Goal: Information Seeking & Learning: Learn about a topic

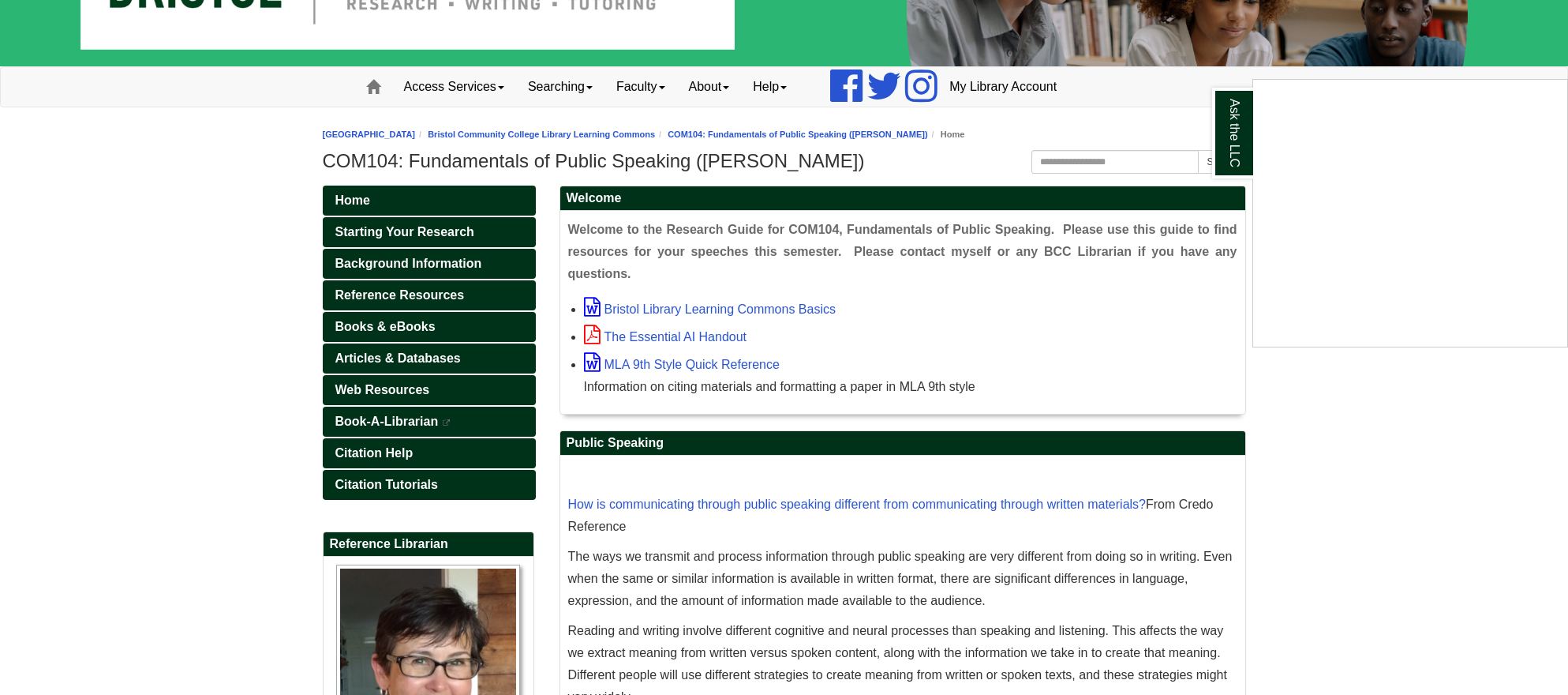
scroll to position [158, 0]
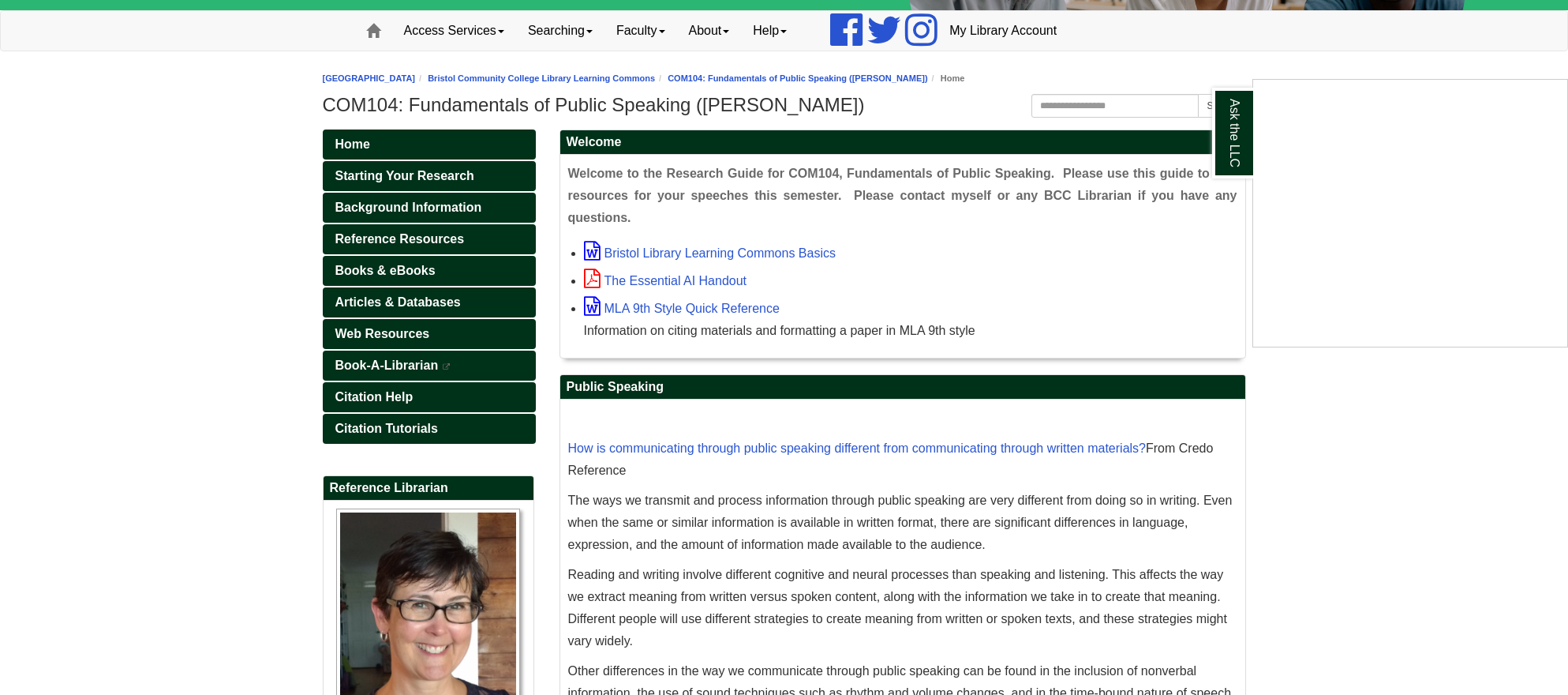
click at [1035, 497] on div "Ask the LLC" at bounding box center [784, 347] width 1568 height 695
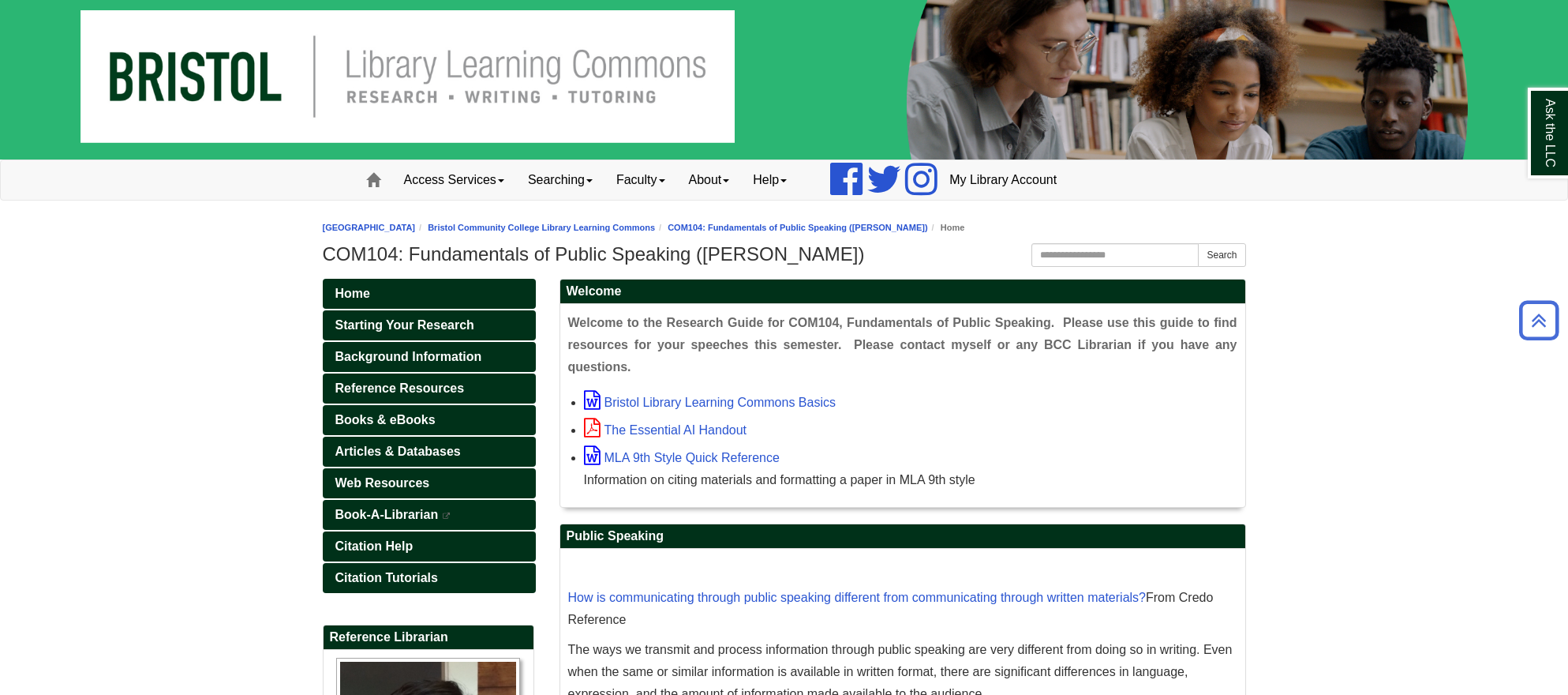
scroll to position [0, 0]
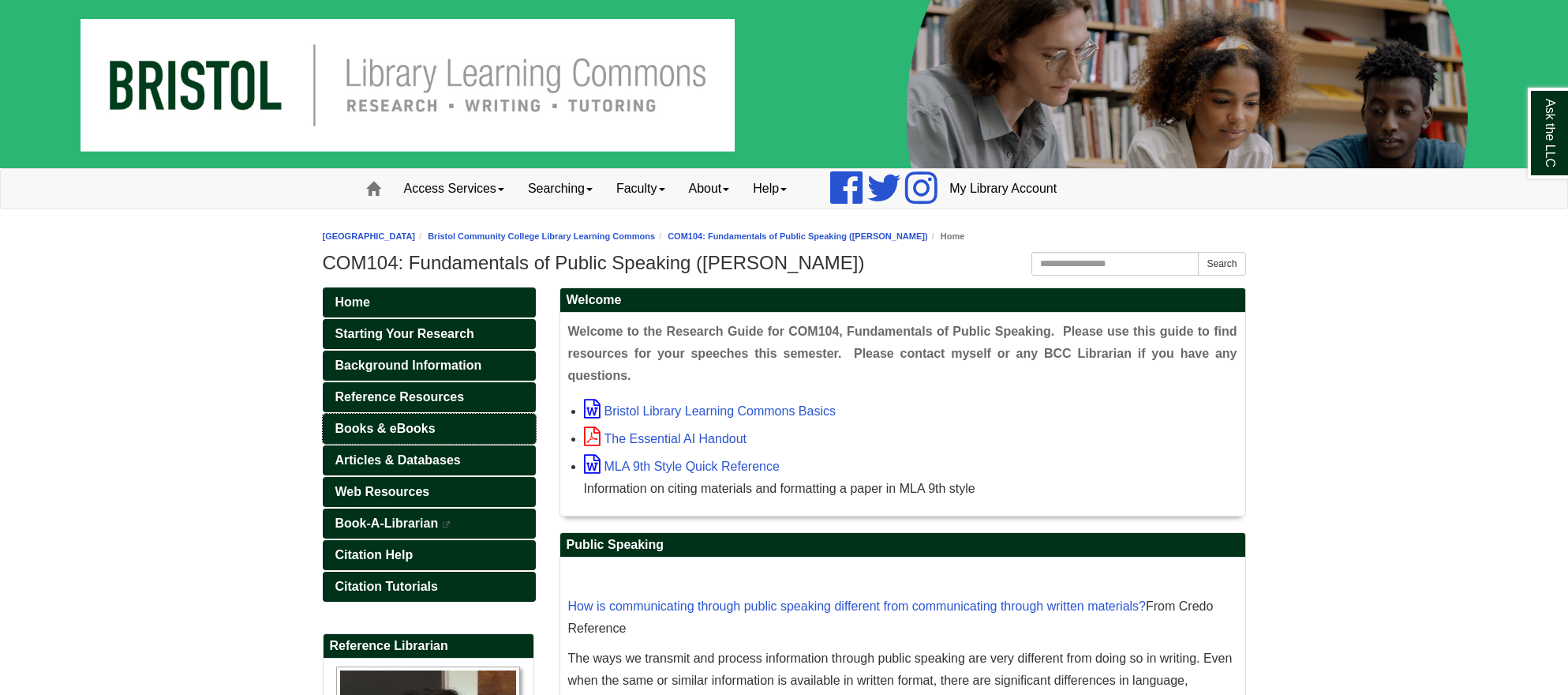
click at [416, 431] on span "Books & eBooks" at bounding box center [385, 428] width 101 height 13
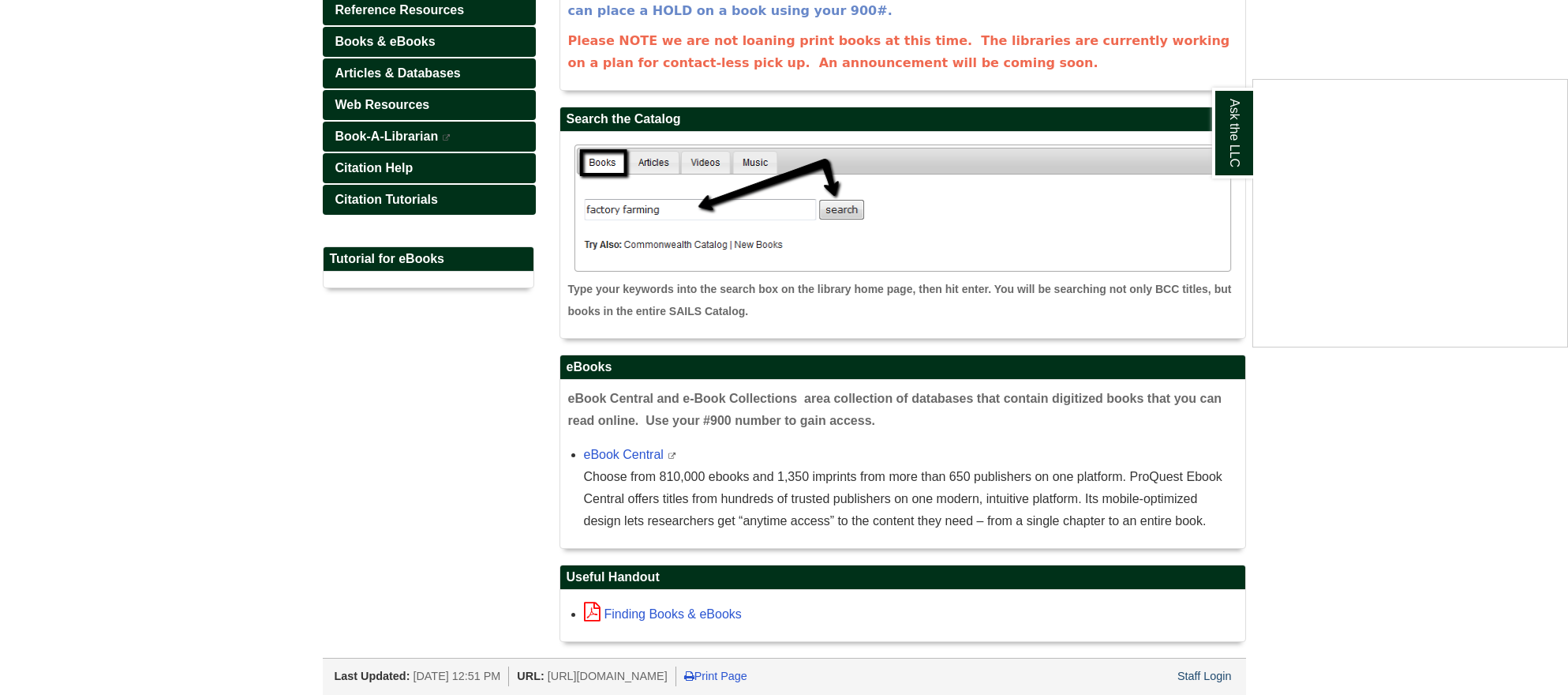
scroll to position [388, 0]
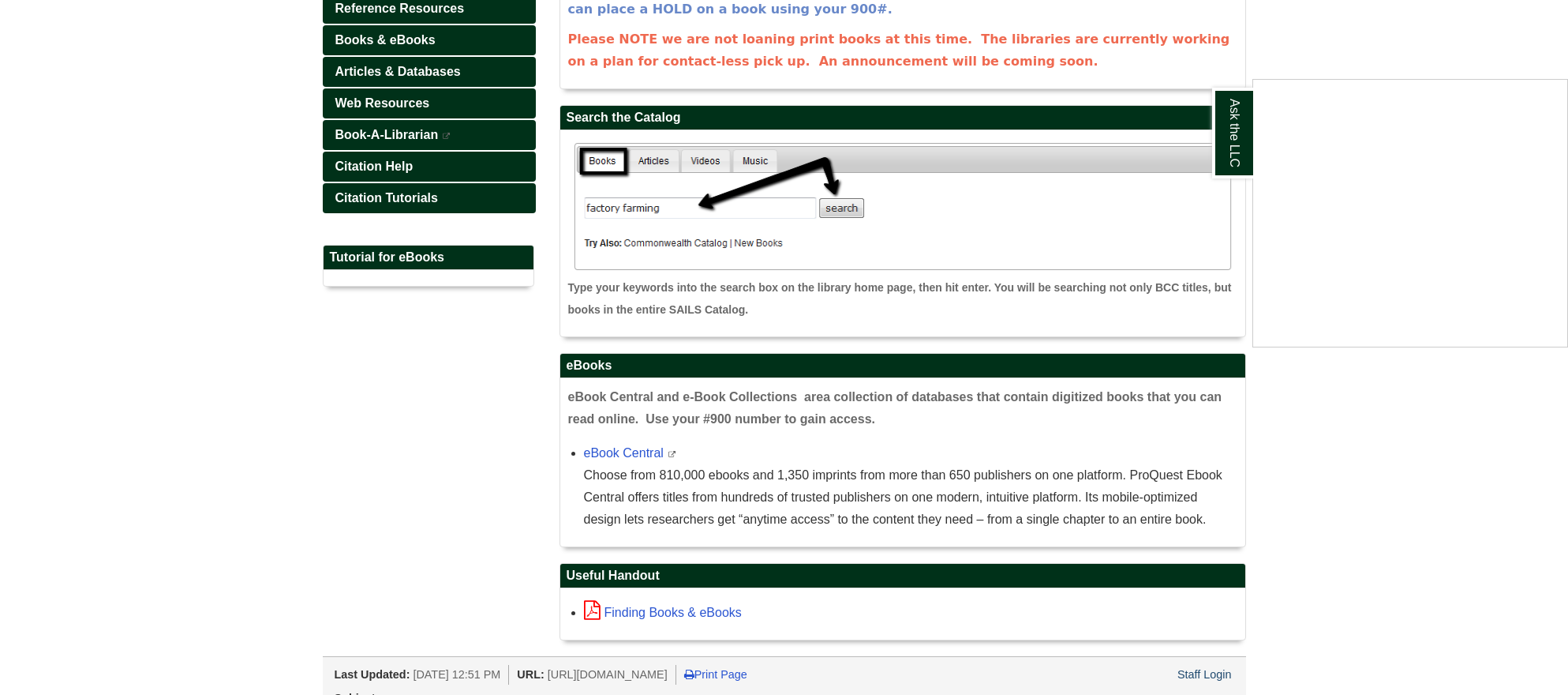
click at [619, 432] on div "Ask the LLC" at bounding box center [784, 347] width 1568 height 695
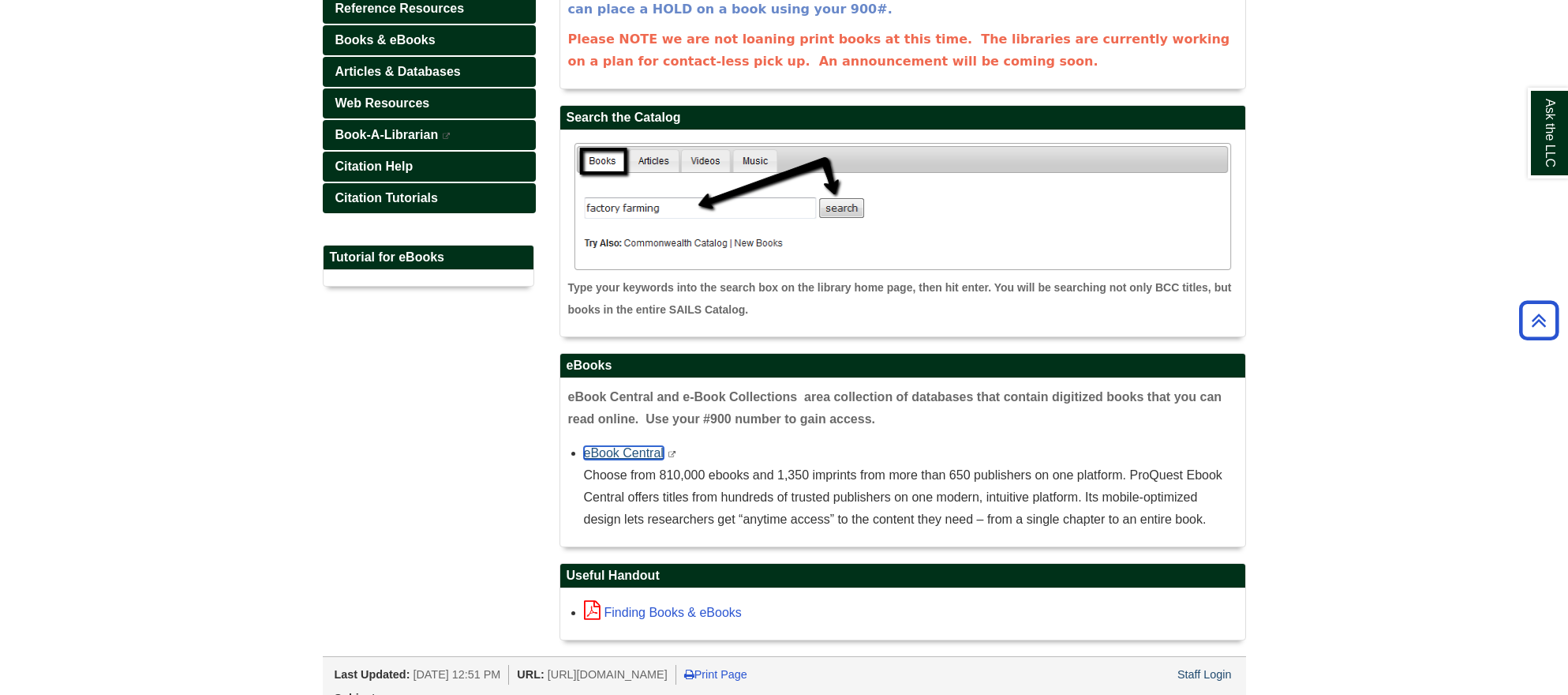
click at [625, 446] on link "eBook Central" at bounding box center [624, 452] width 80 height 13
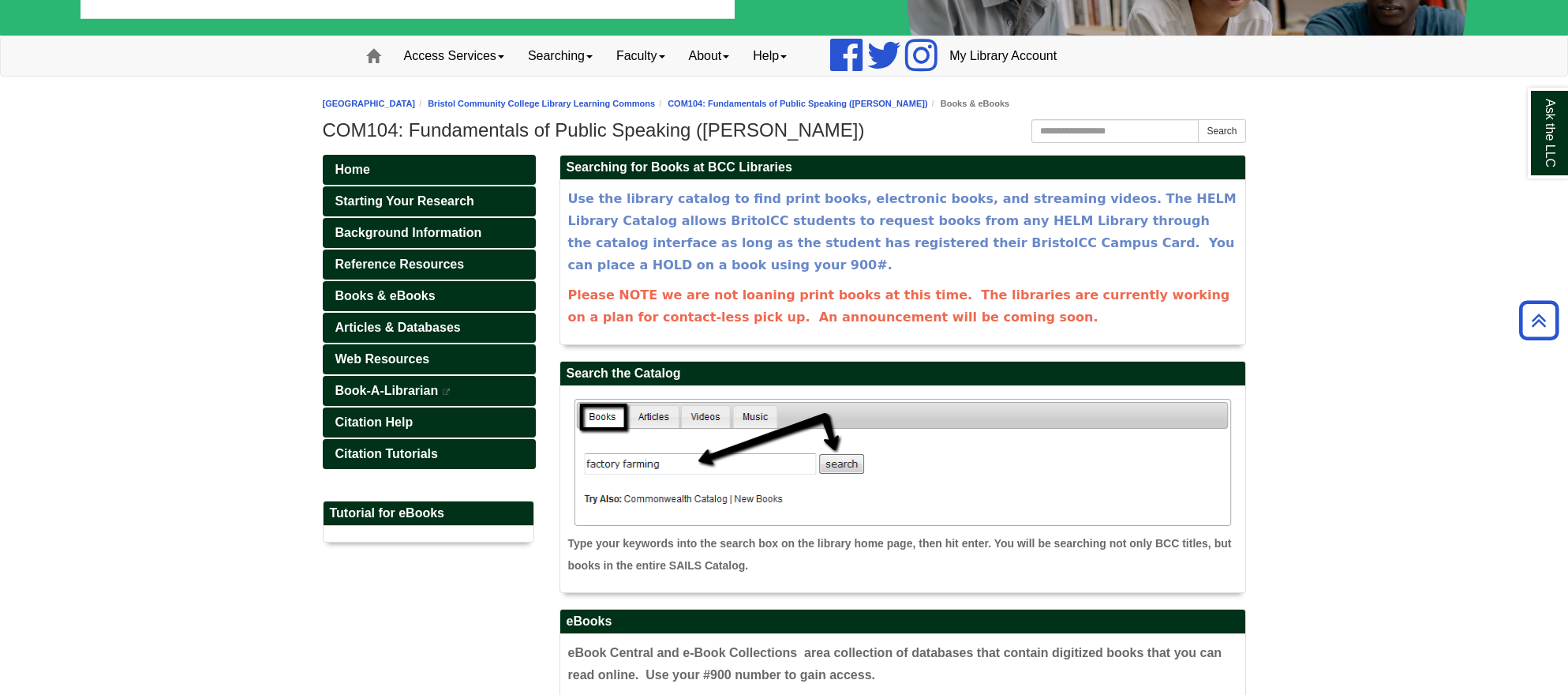
scroll to position [0, 0]
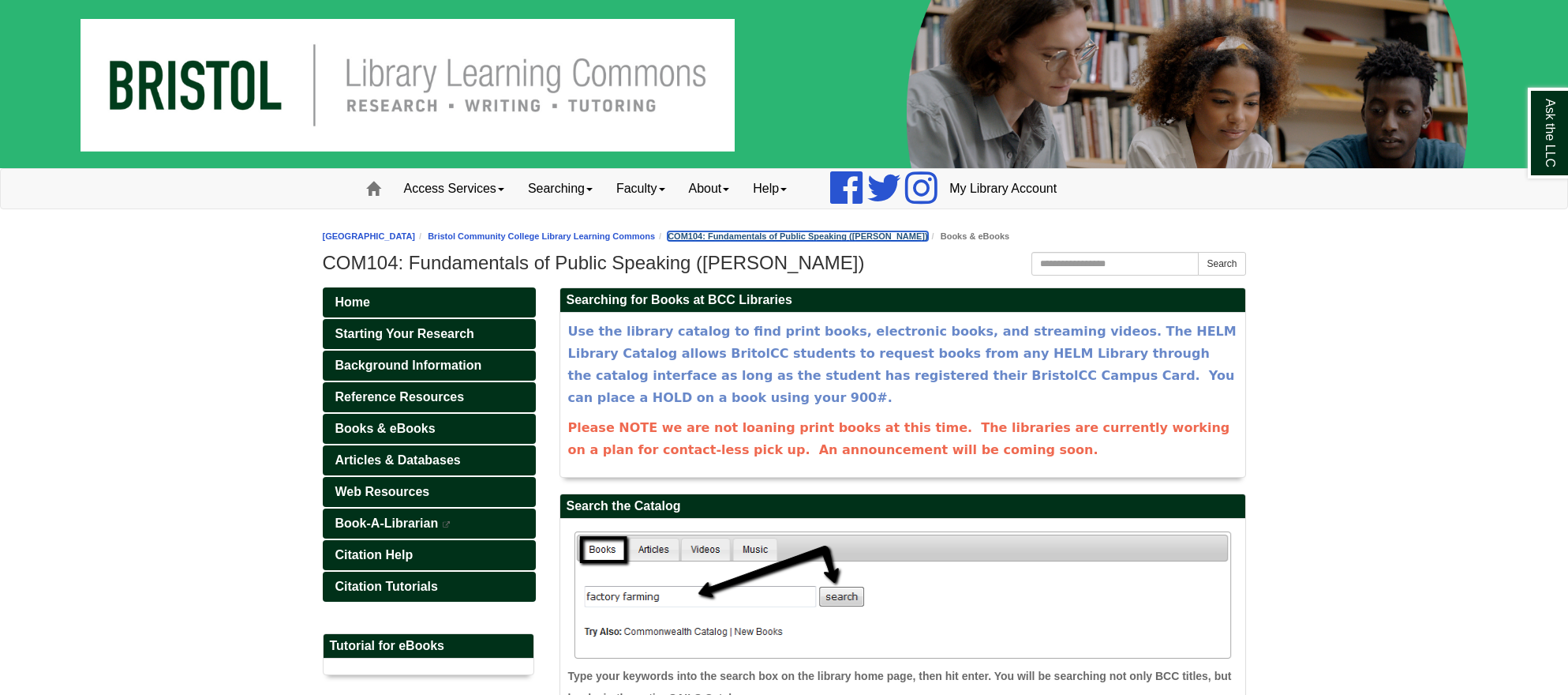
click at [817, 235] on link "COM104: Fundamentals of Public Speaking (Viens)" at bounding box center [797, 236] width 260 height 10
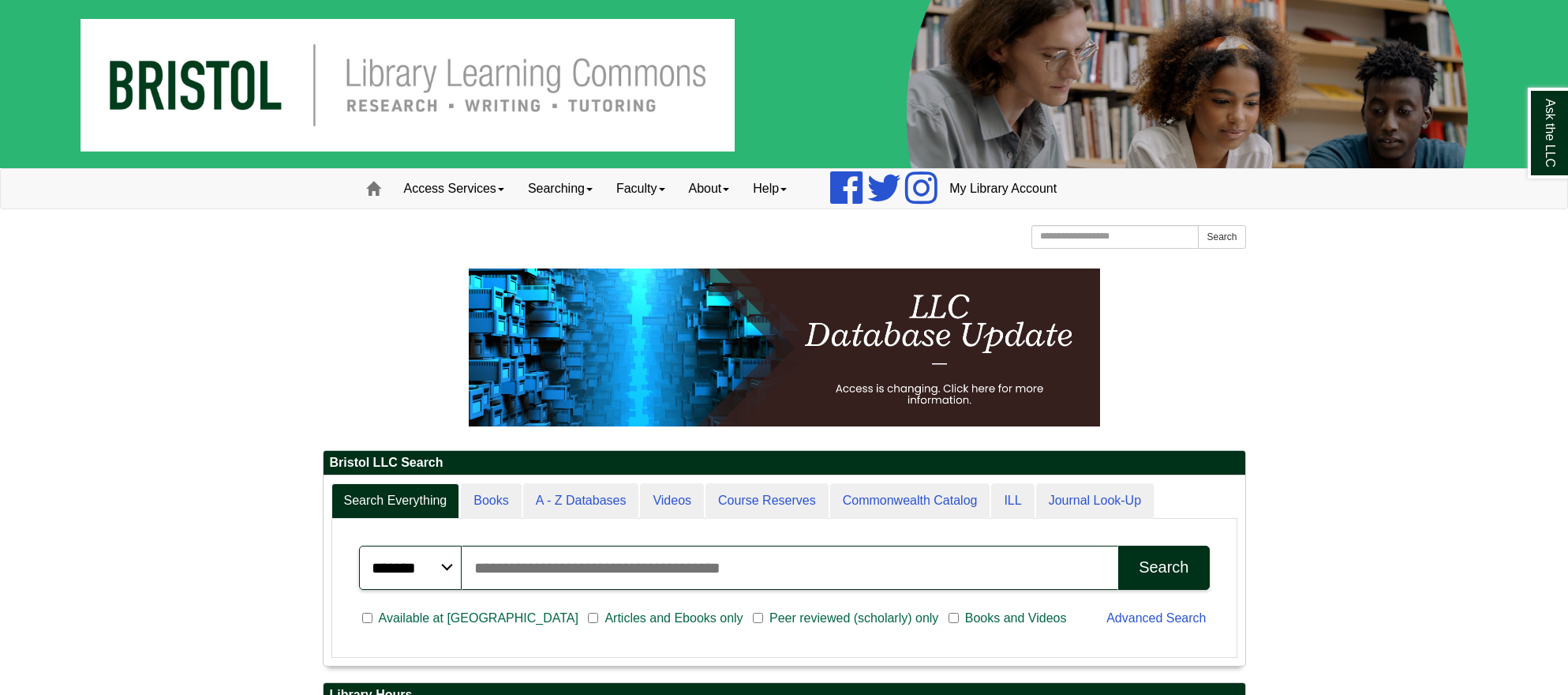
scroll to position [190, 922]
click at [632, 569] on input "Search articles, books, journals & more" at bounding box center [790, 568] width 658 height 44
drag, startPoint x: 459, startPoint y: 572, endPoint x: 450, endPoint y: 574, distance: 9.2
click at [457, 573] on select "******* ***** ******" at bounding box center [410, 568] width 102 height 44
click at [570, 564] on input "Search articles, books, journals & more" at bounding box center [790, 568] width 658 height 44
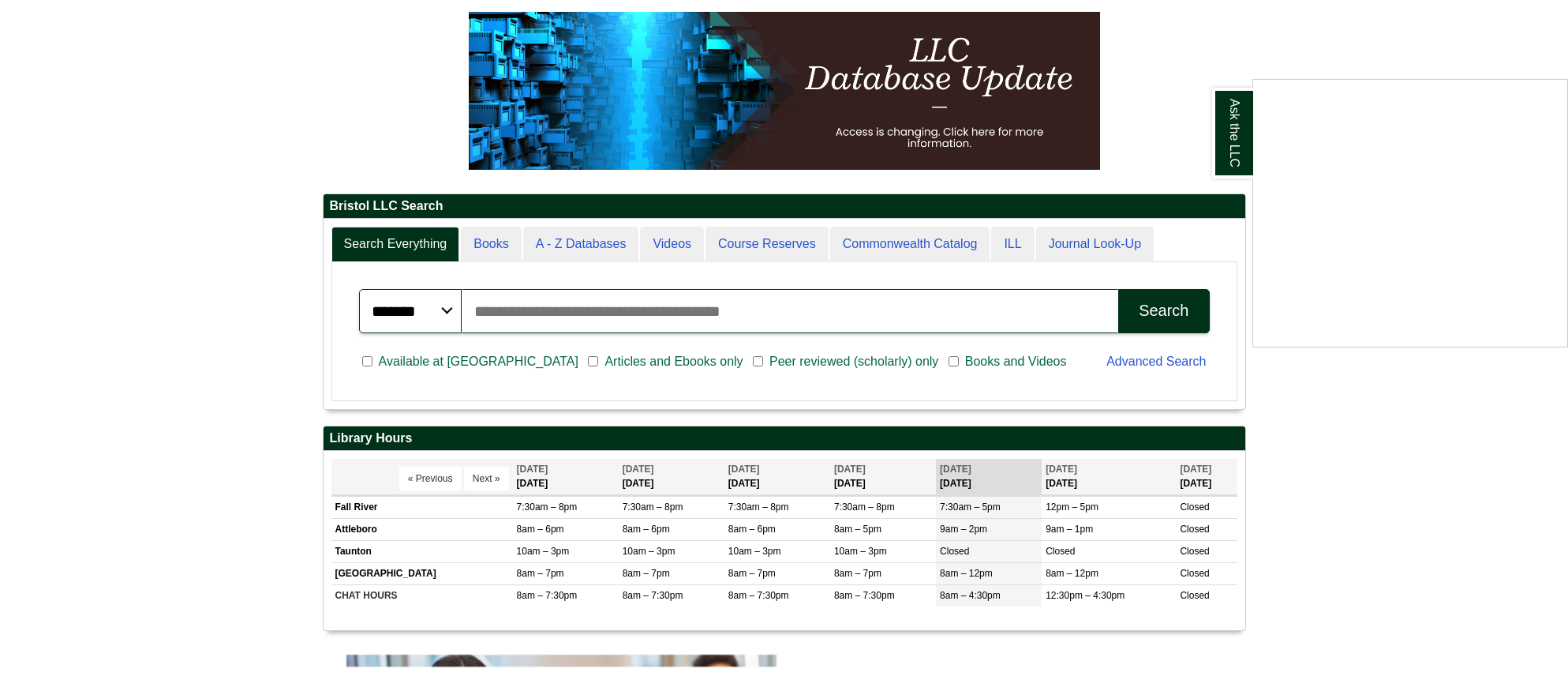
scroll to position [394, 0]
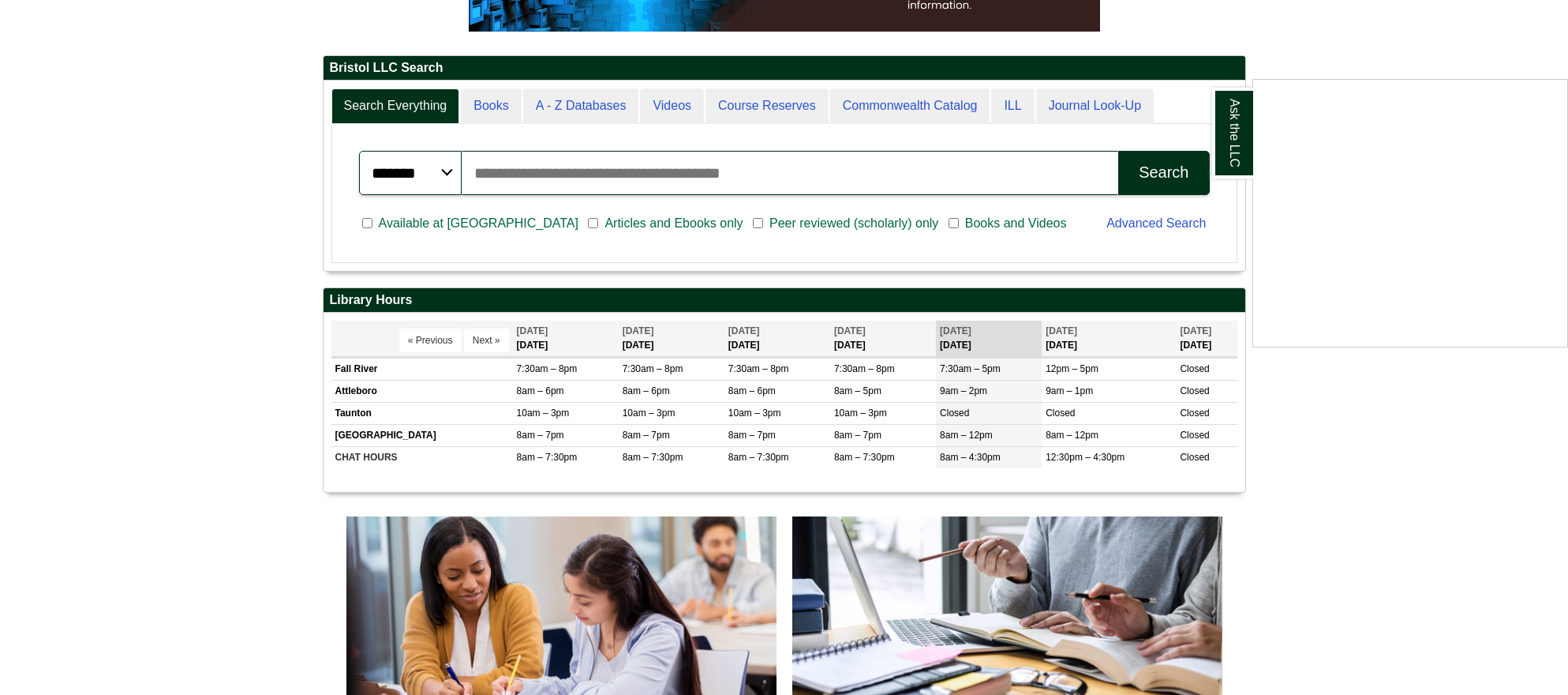
click at [754, 108] on div "Ask the LLC" at bounding box center [784, 347] width 1568 height 695
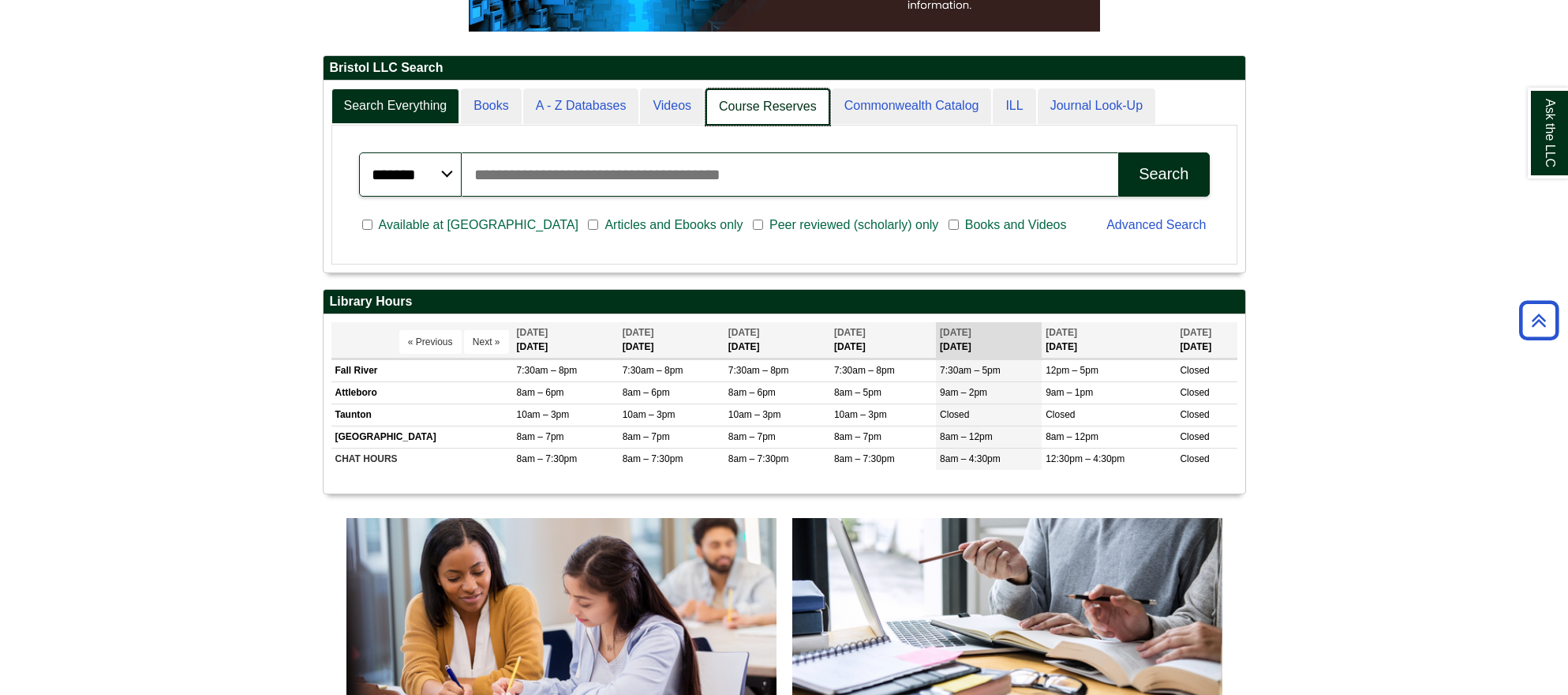
click at [798, 109] on link "Course Reserves" at bounding box center [768, 107] width 125 height 37
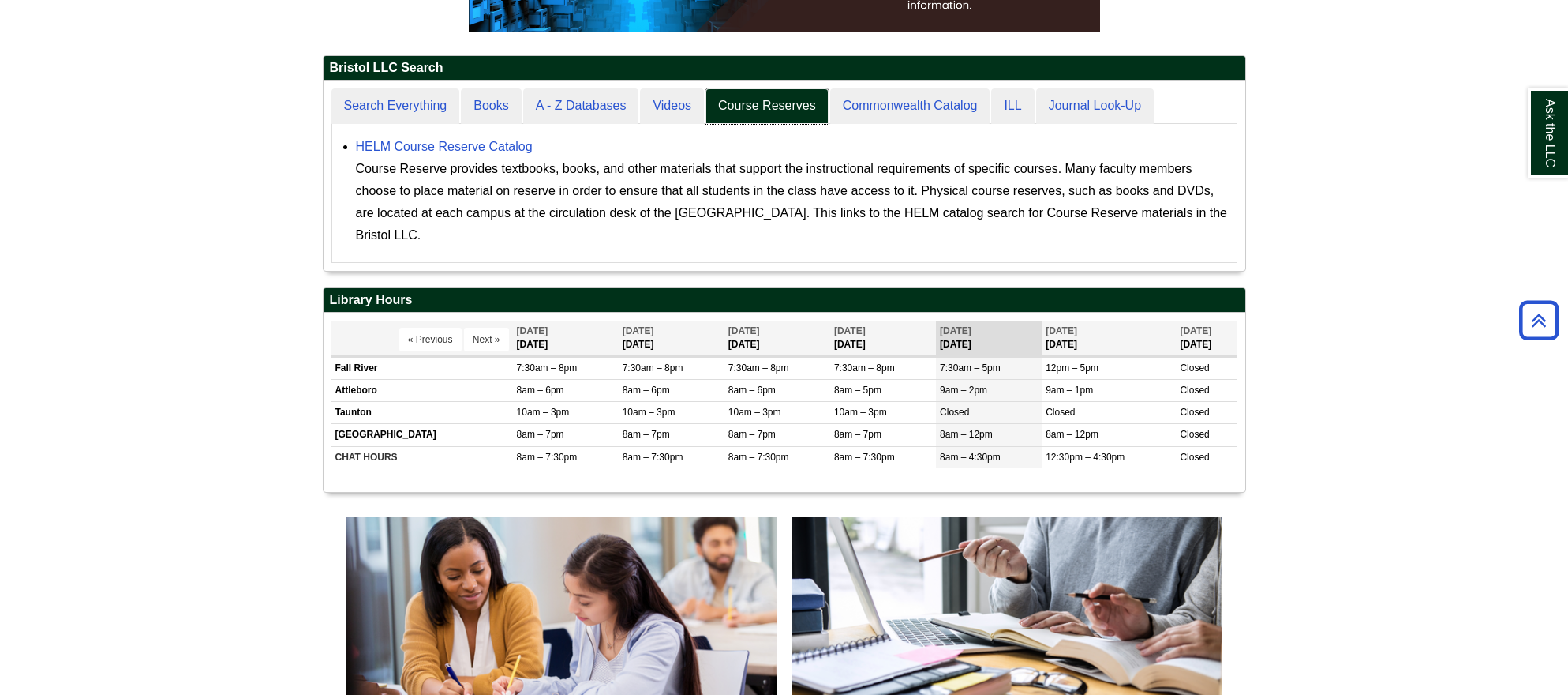
scroll to position [190, 922]
click at [443, 150] on link "HELM Course Reserve Catalog" at bounding box center [444, 146] width 177 height 13
